Goal: Check status: Check status

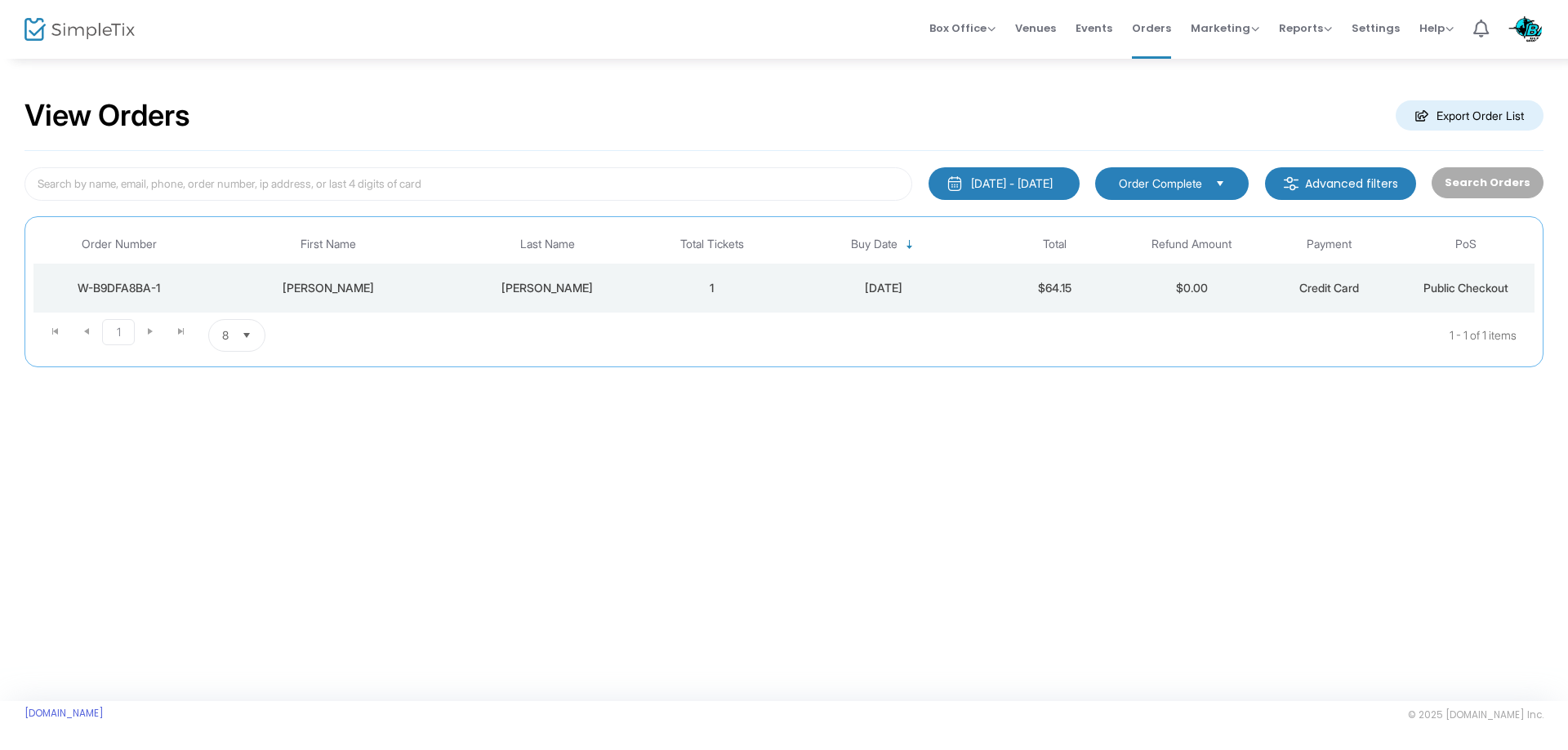
click at [1050, 180] on div "[DATE] - [DATE]" at bounding box center [1012, 183] width 82 height 16
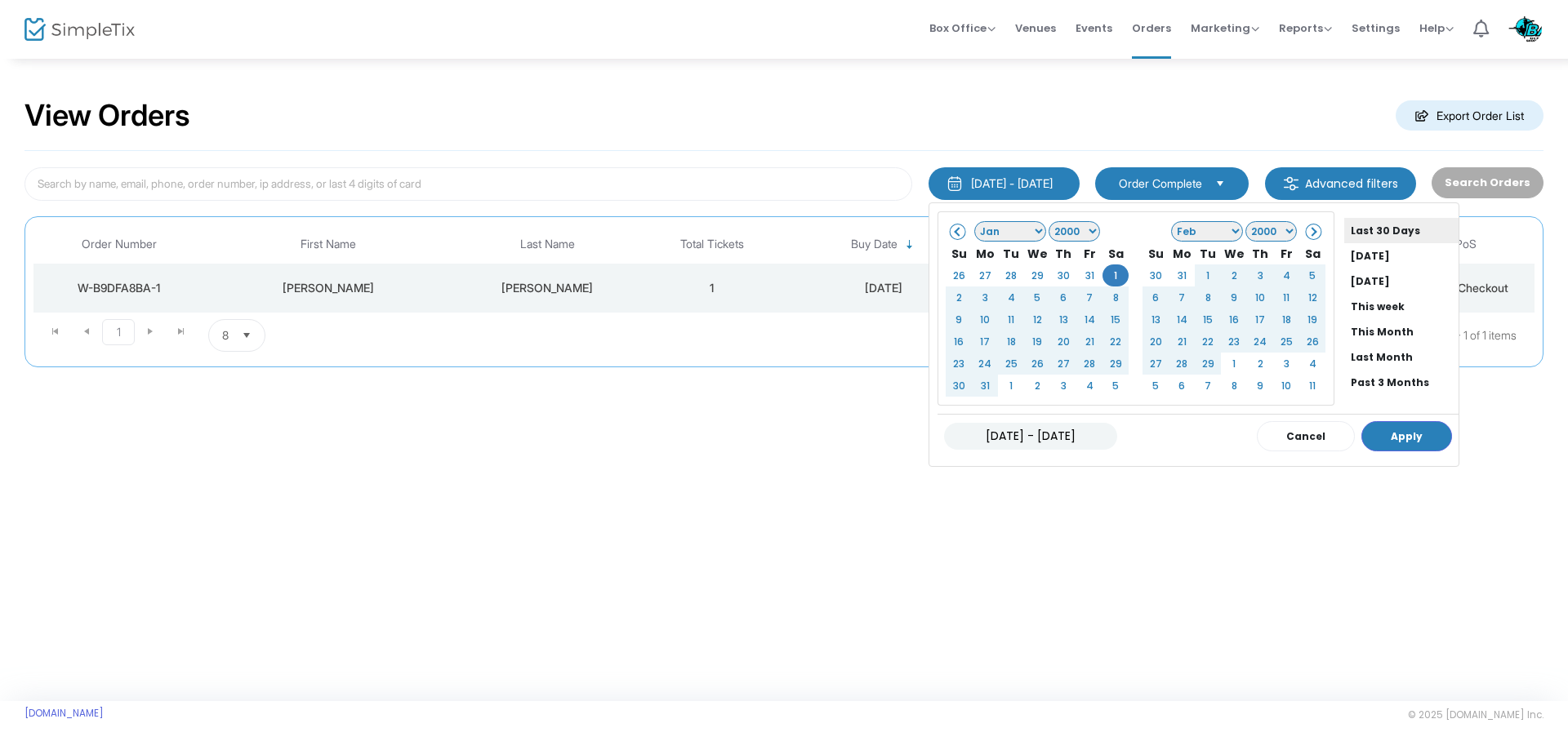
click at [1381, 226] on li "Last 30 Days" at bounding box center [1401, 230] width 114 height 25
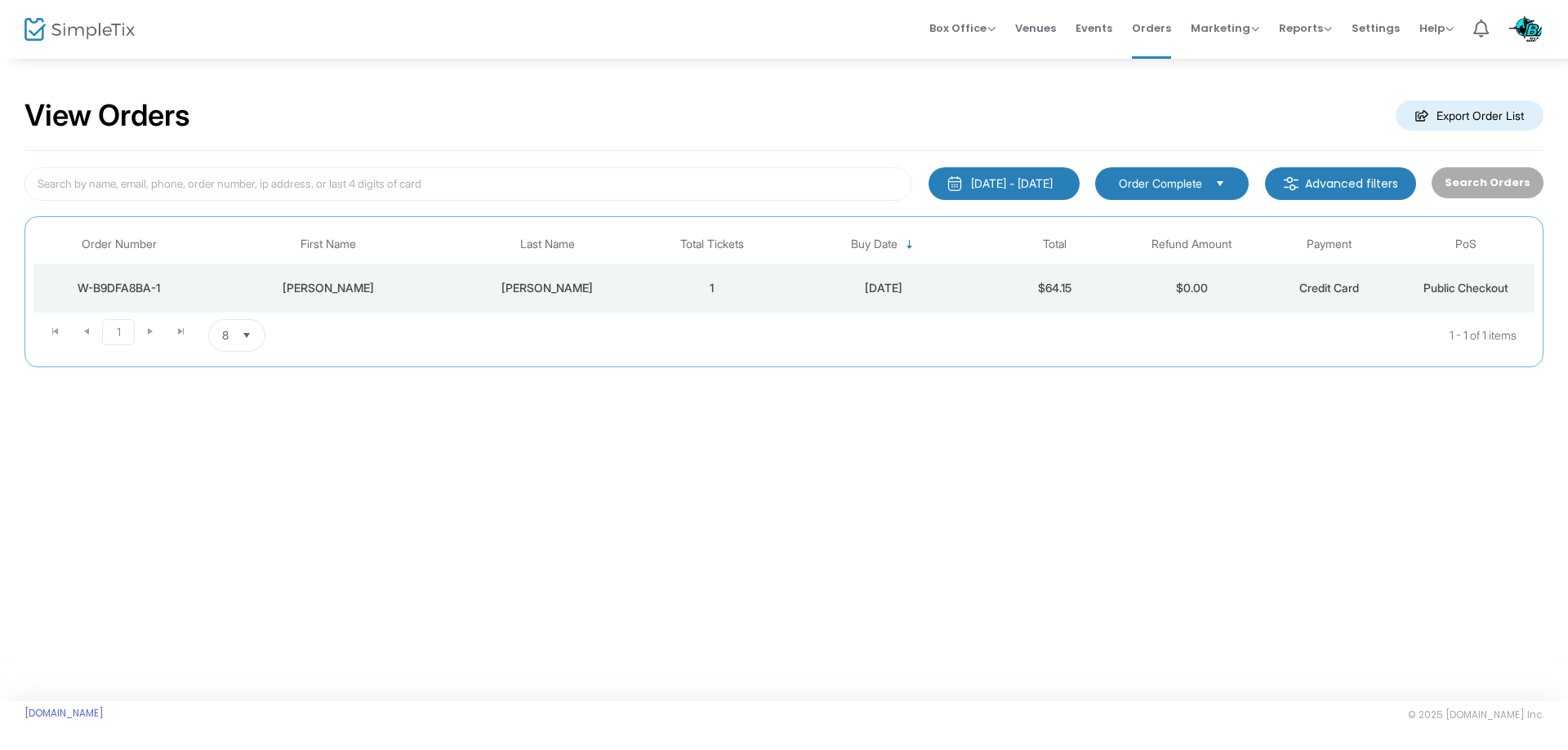
click at [1489, 183] on div "Search Orders" at bounding box center [1487, 184] width 127 height 34
click at [1488, 176] on div "Search Orders" at bounding box center [1487, 184] width 127 height 34
click at [1494, 178] on div "Search Orders" at bounding box center [1487, 184] width 127 height 34
click at [1501, 177] on div "Search Orders" at bounding box center [1487, 184] width 127 height 34
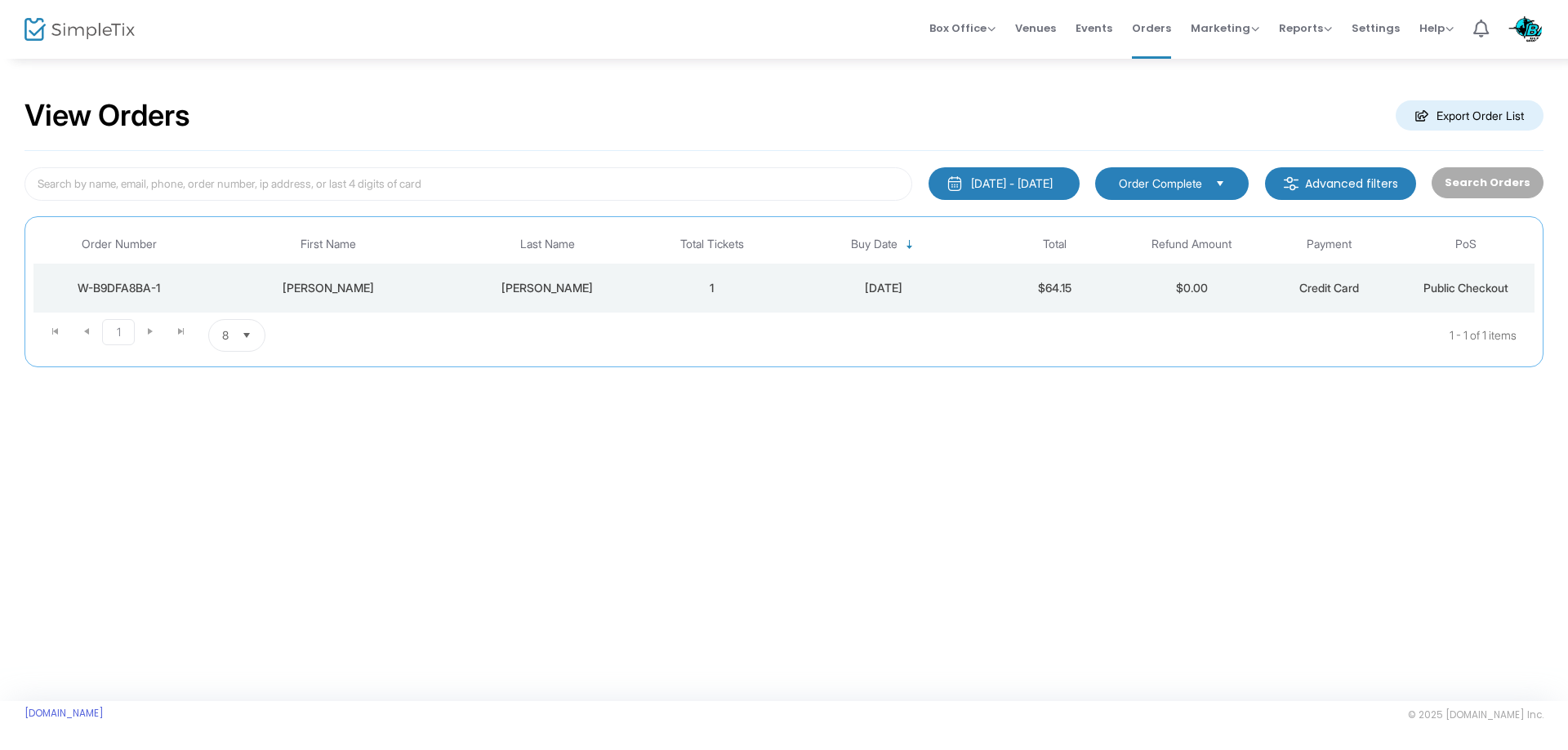
click at [1053, 188] on div "[DATE] - [DATE]" at bounding box center [1012, 183] width 82 height 16
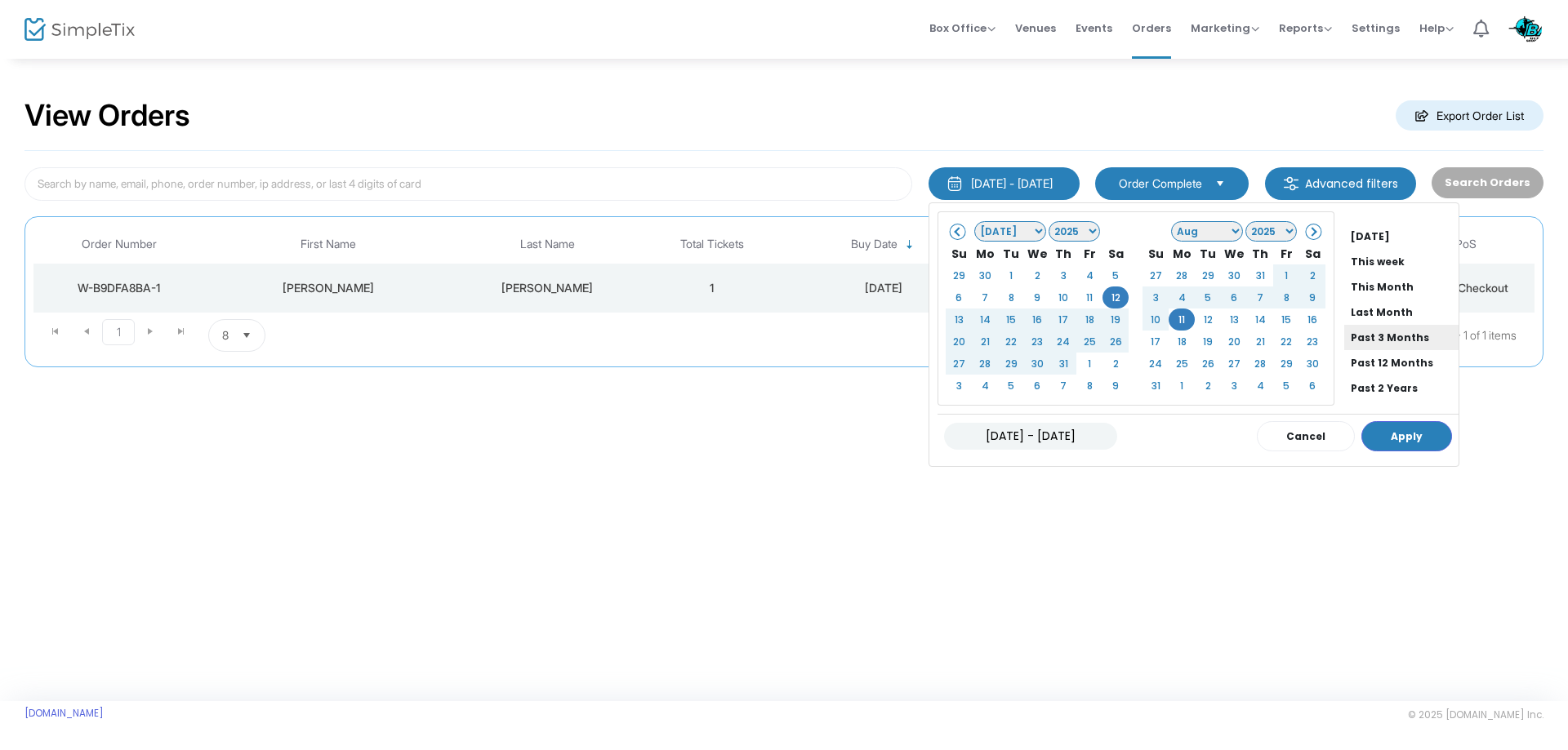
scroll to position [82, 0]
click at [1356, 383] on li "This Year" at bounding box center [1401, 376] width 114 height 25
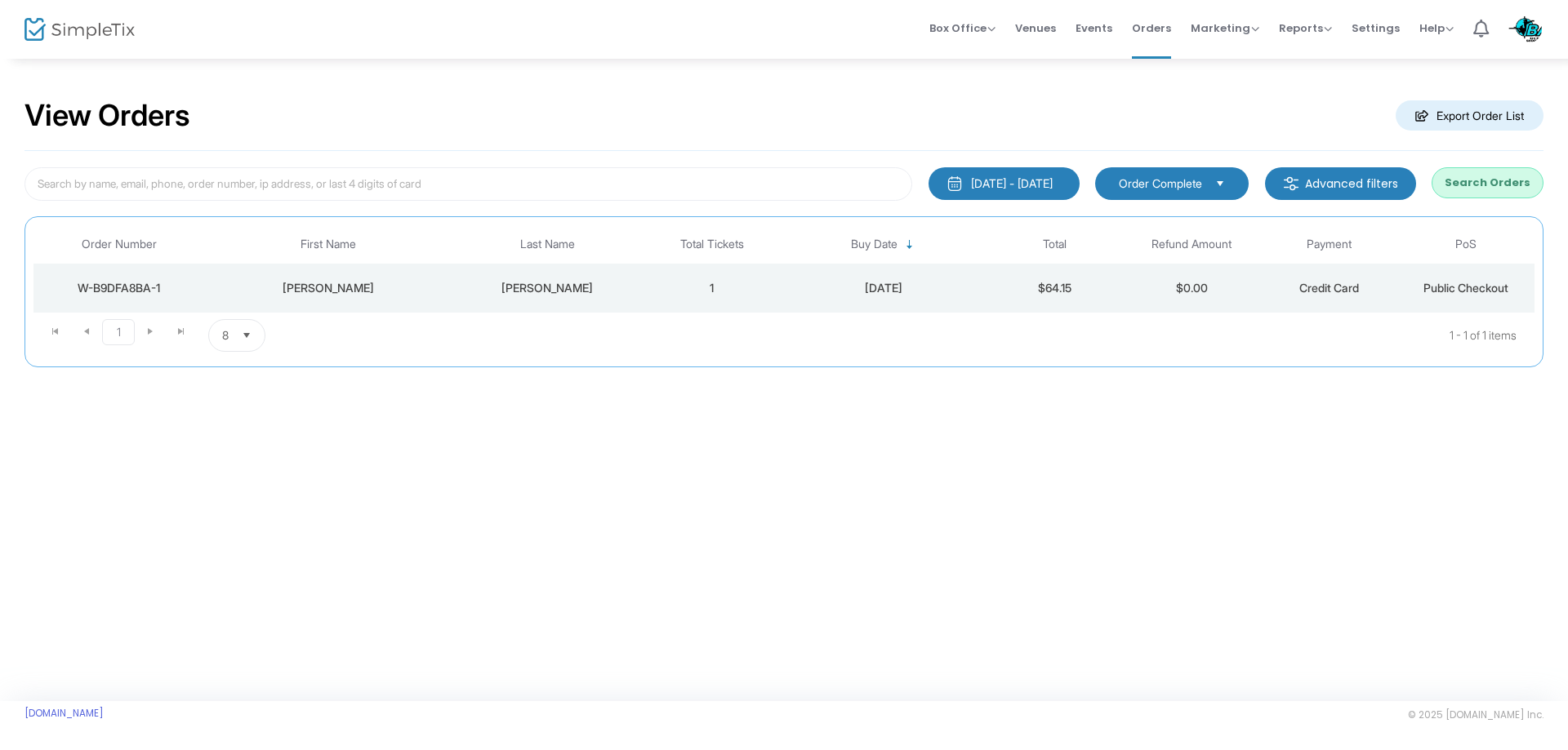
click at [1477, 192] on button "Search Orders" at bounding box center [1488, 183] width 112 height 31
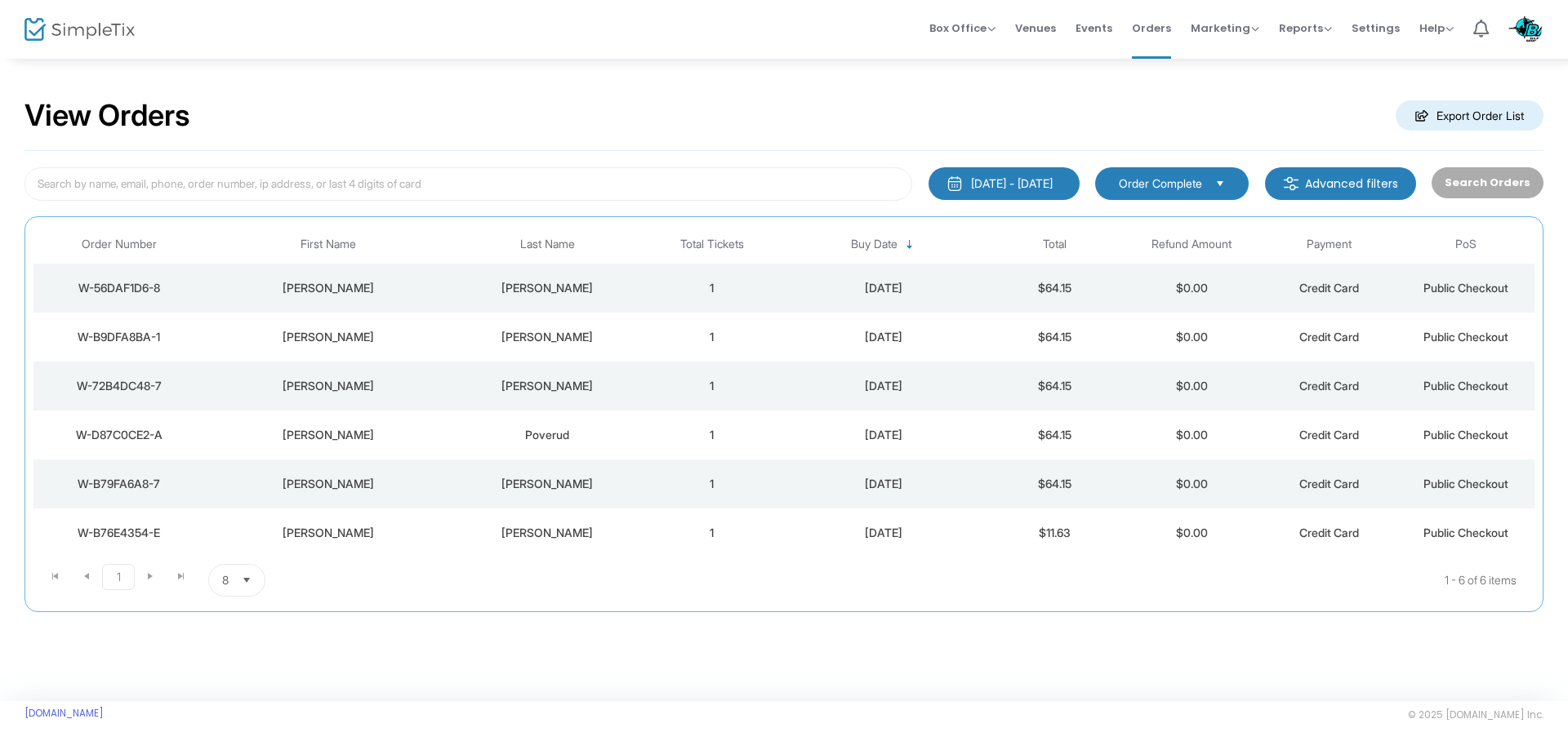
click at [248, 585] on span "Select" at bounding box center [247, 580] width 27 height 27
click at [241, 650] on li "25" at bounding box center [237, 646] width 57 height 33
